Goal: Task Accomplishment & Management: Manage account settings

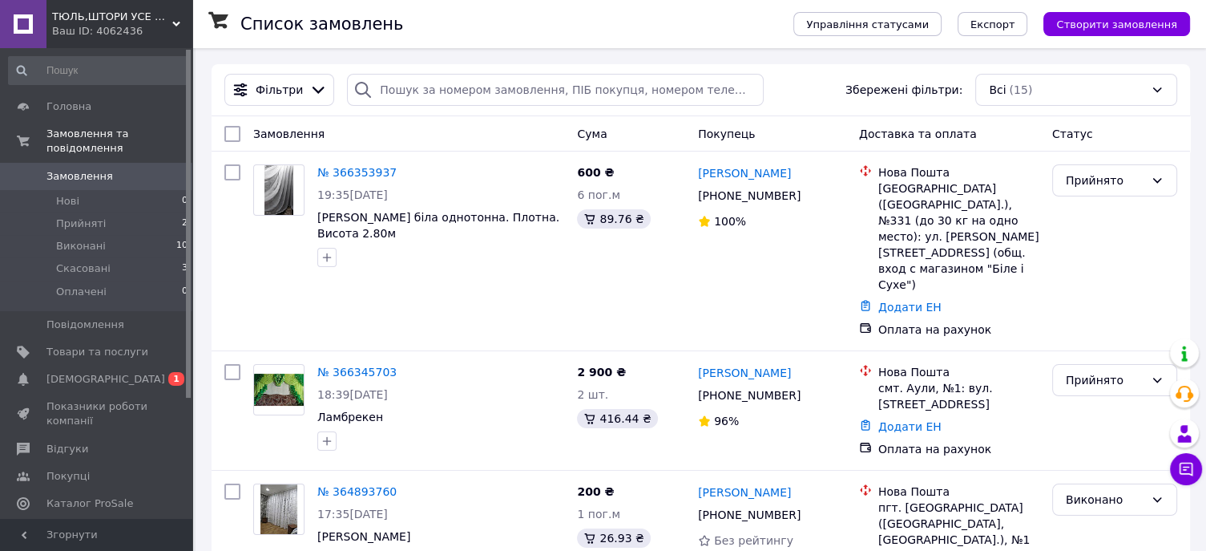
click at [134, 373] on link "Сповіщення 0 1" at bounding box center [98, 378] width 197 height 27
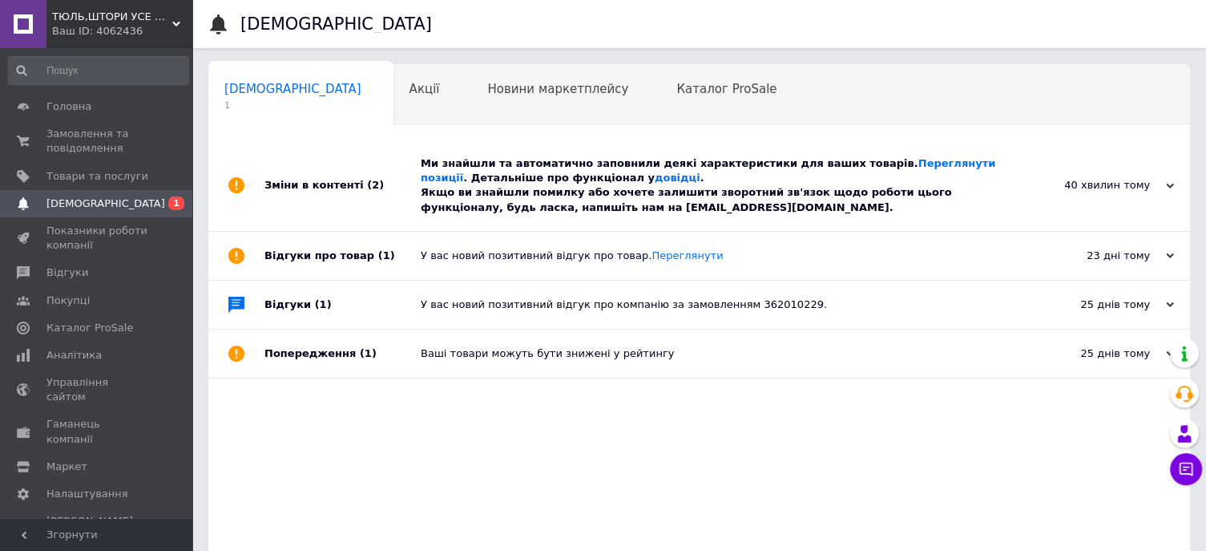
click at [493, 193] on div "Ми знайшли та автоматично заповнили деякі характеристики для ваших товарів. Пер…" at bounding box center [717, 185] width 593 height 59
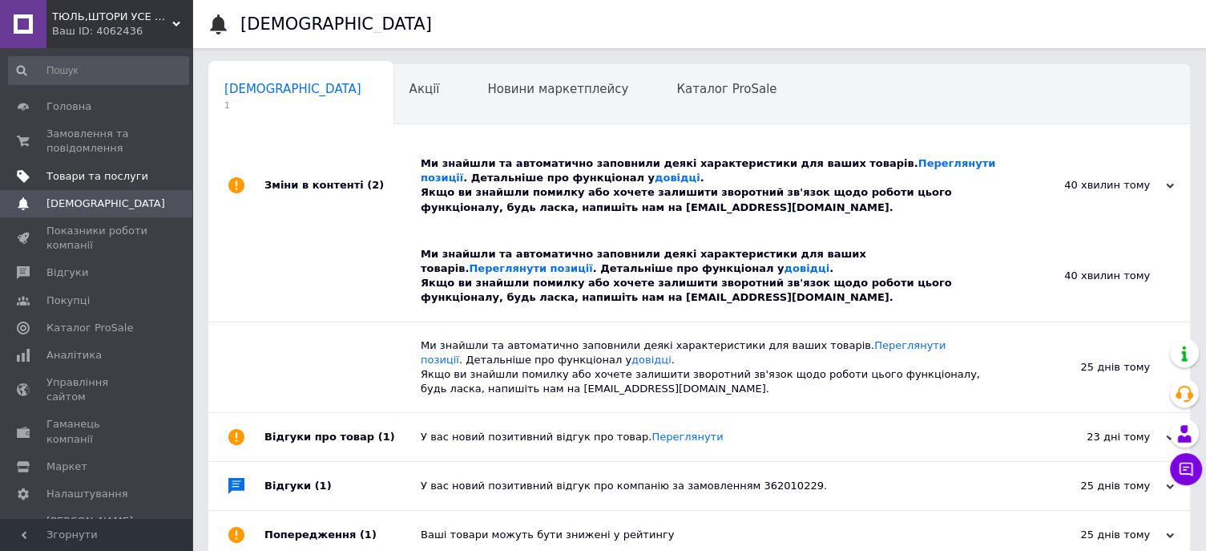
click at [106, 172] on span "Товари та послуги" at bounding box center [97, 176] width 102 height 14
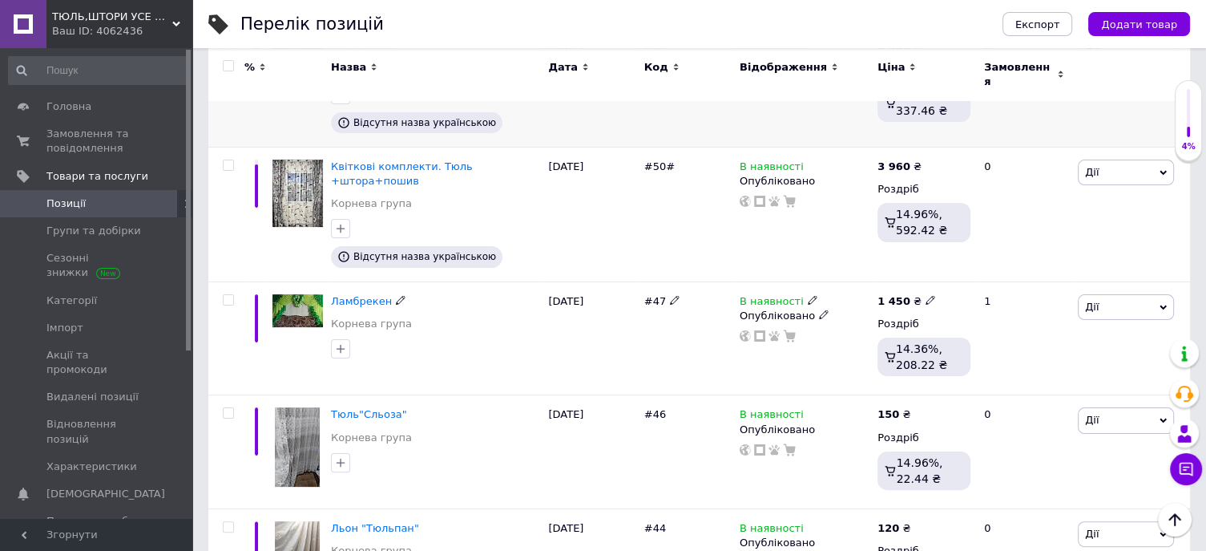
scroll to position [321, 0]
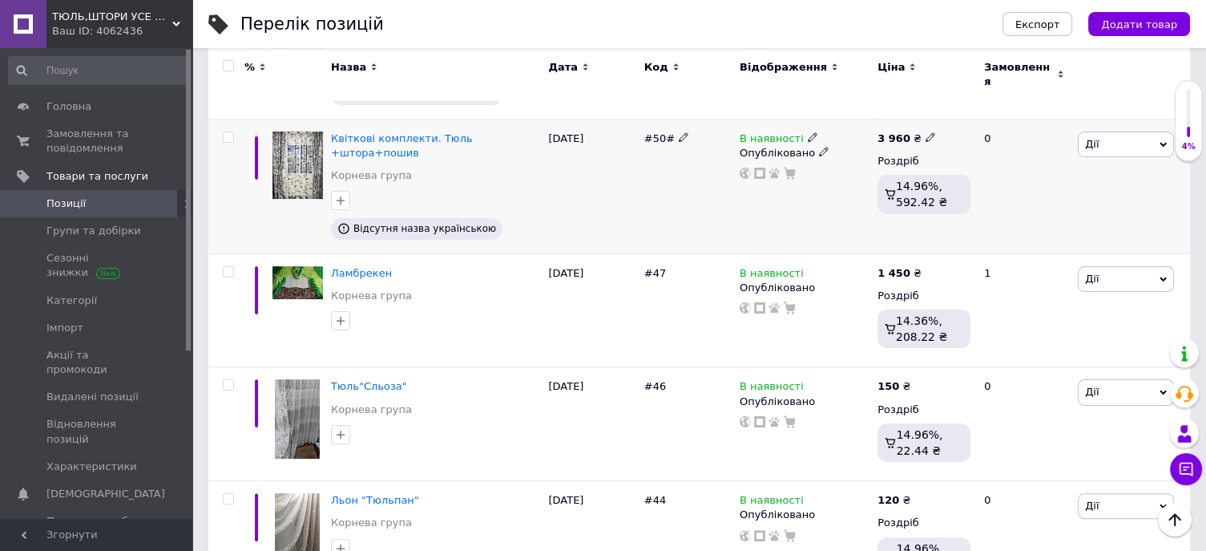
click at [1166, 135] on div "[PERSON_NAME] Підняти на початок групи Копіювати Знижка Подарунок Супутні Прихо…" at bounding box center [1126, 144] width 96 height 26
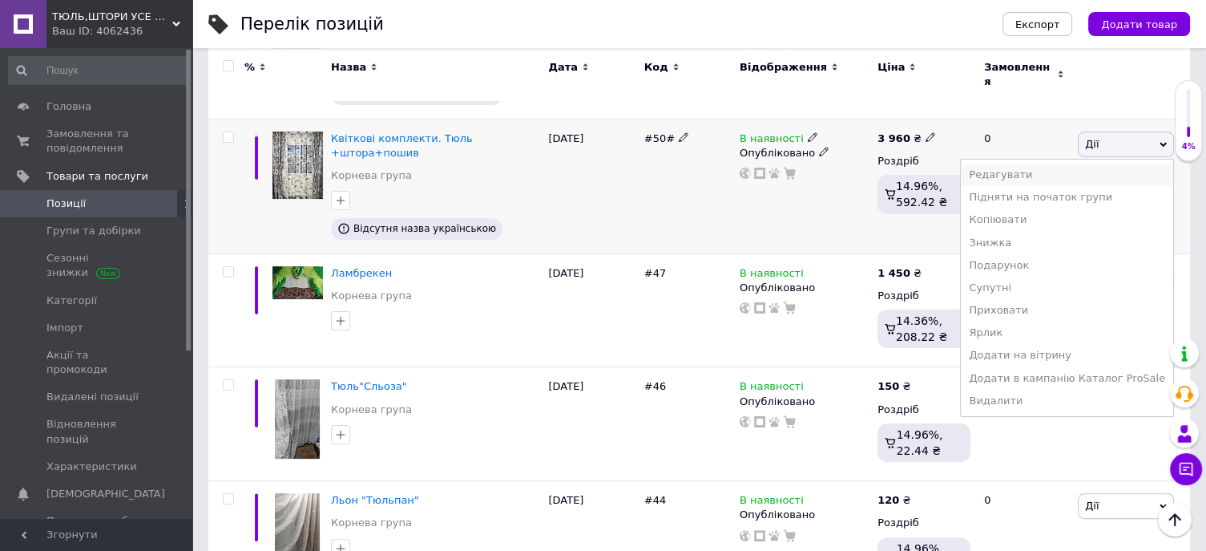
click at [1092, 166] on li "Редагувати" at bounding box center [1067, 175] width 212 height 22
